Goal: Task Accomplishment & Management: Complete application form

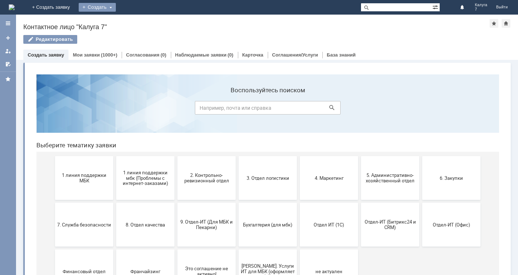
click at [116, 7] on div "Создать" at bounding box center [97, 7] width 37 height 9
click at [135, 24] on link "Заявка" at bounding box center [107, 21] width 55 height 9
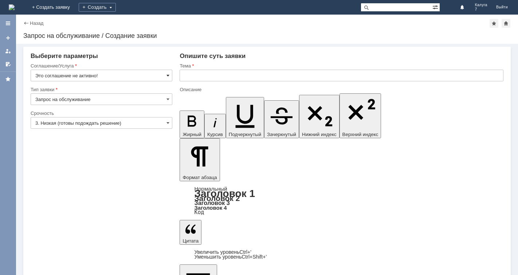
click at [168, 75] on span at bounding box center [167, 75] width 3 height 6
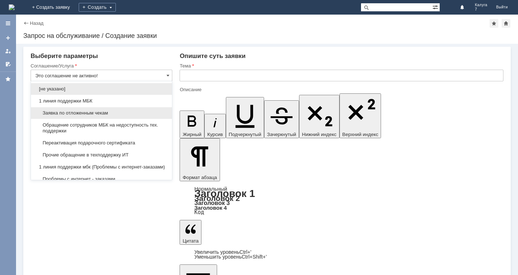
click at [138, 113] on span "Заявка по отложенным чекам" at bounding box center [101, 113] width 132 height 6
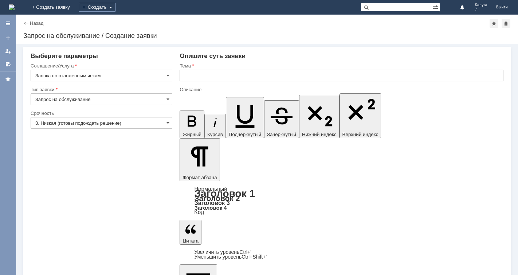
type input "Заявка по отложенным чекам"
click at [167, 122] on span at bounding box center [167, 123] width 3 height 6
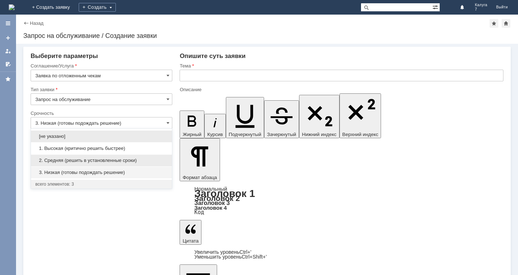
click at [122, 159] on span "2. Средняя (решить в установленные сроки)" at bounding box center [101, 160] width 132 height 6
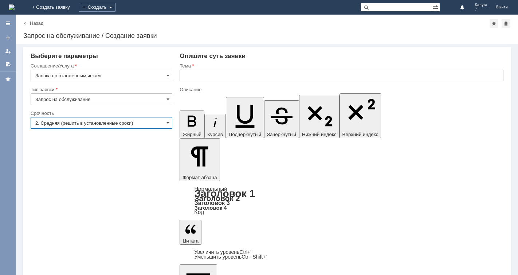
type input "2. Средняя (решить в установленные сроки)"
click at [184, 74] on input "text" at bounding box center [342, 76] width 324 height 12
type input "j"
type input "отложенный чек"
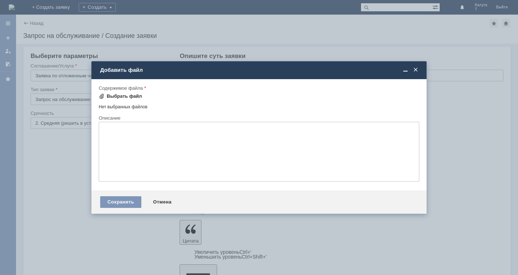
click at [102, 97] on span at bounding box center [102, 96] width 6 height 6
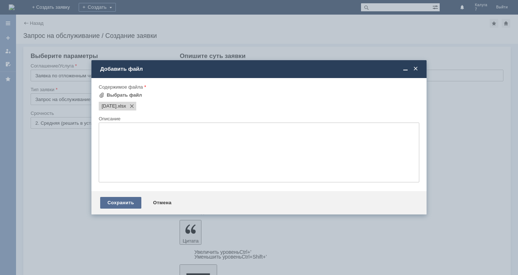
click at [123, 202] on div "Сохранить" at bounding box center [120, 203] width 41 height 12
